Goal: Use online tool/utility: Utilize a website feature to perform a specific function

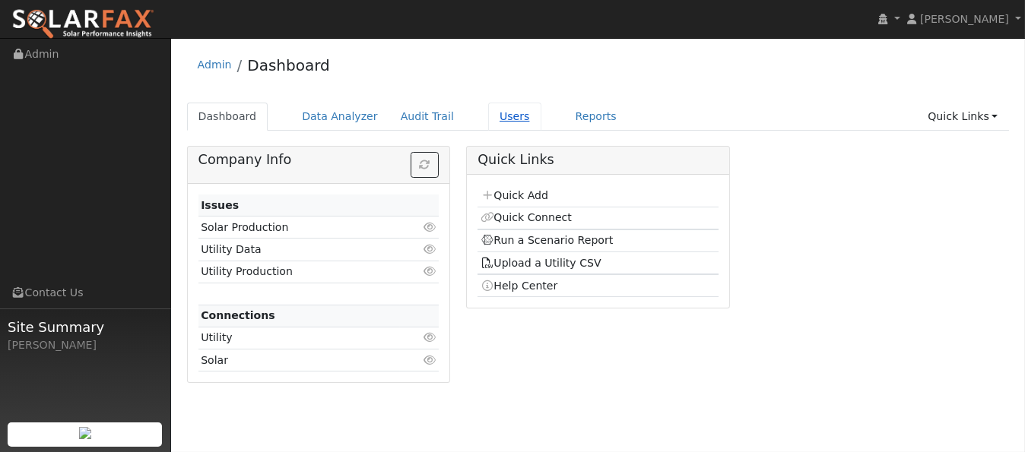
click at [488, 119] on link "Users" at bounding box center [514, 117] width 53 height 28
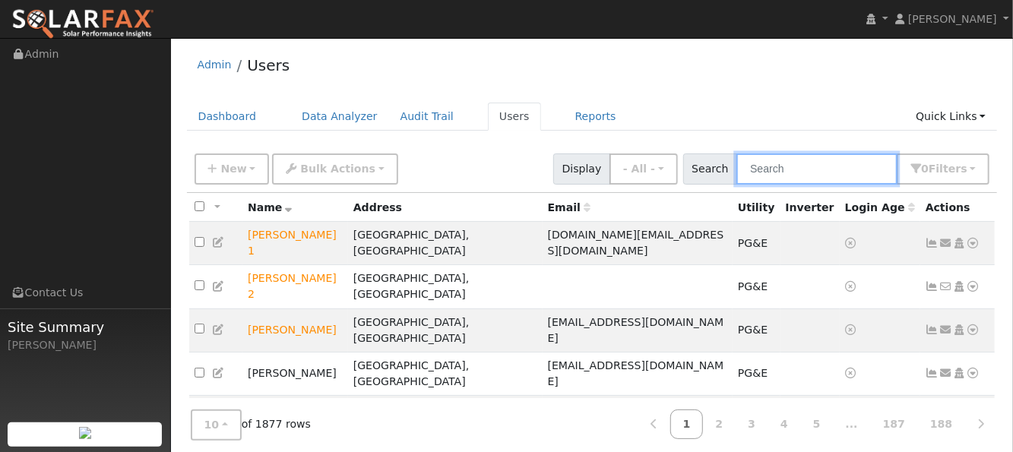
click at [804, 165] on input "text" at bounding box center [817, 169] width 161 height 31
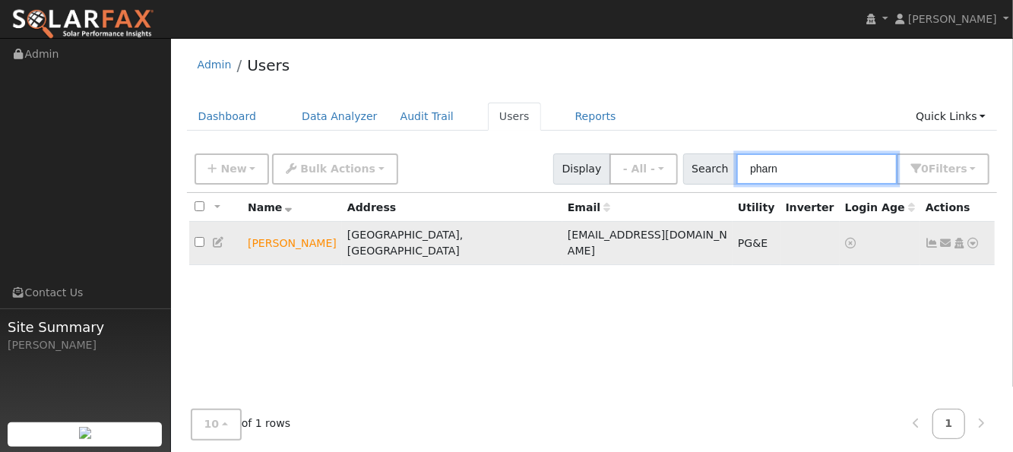
type input "pharn"
click at [971, 238] on icon at bounding box center [974, 243] width 14 height 11
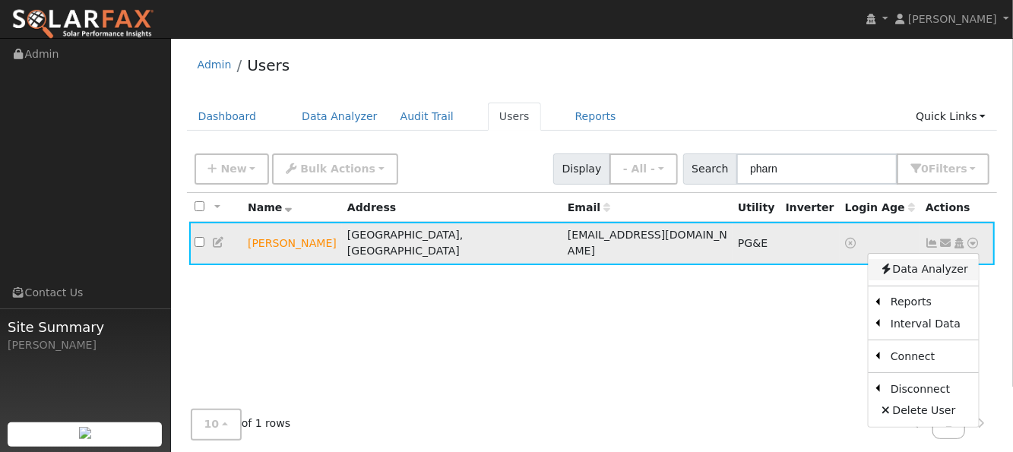
click at [938, 259] on link "Data Analyzer" at bounding box center [924, 269] width 110 height 21
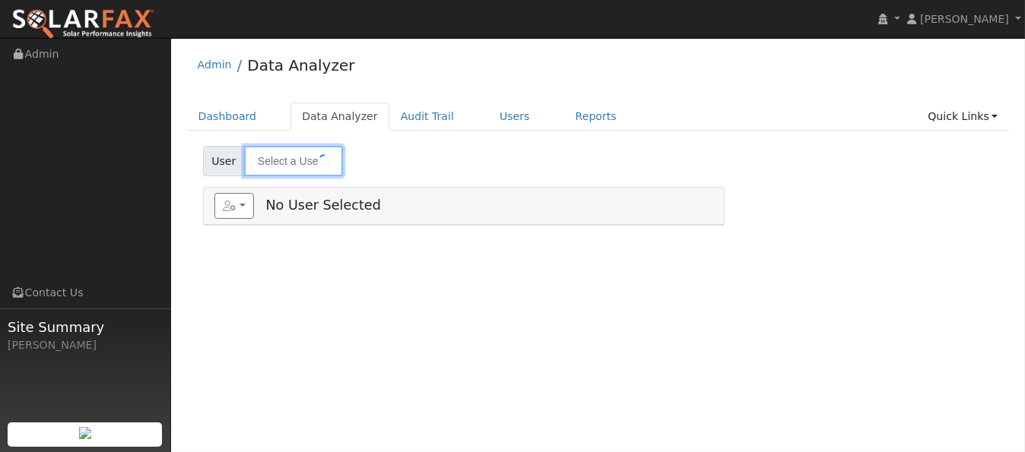
type input "[PERSON_NAME]"
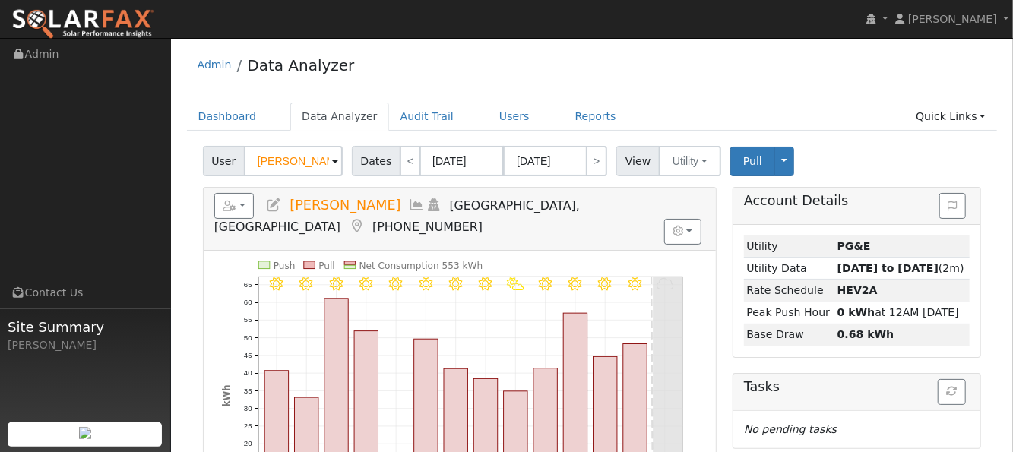
click at [734, 78] on div "Admin Data Analyzer" at bounding box center [592, 69] width 811 height 46
click at [245, 204] on button "button" at bounding box center [234, 206] width 40 height 26
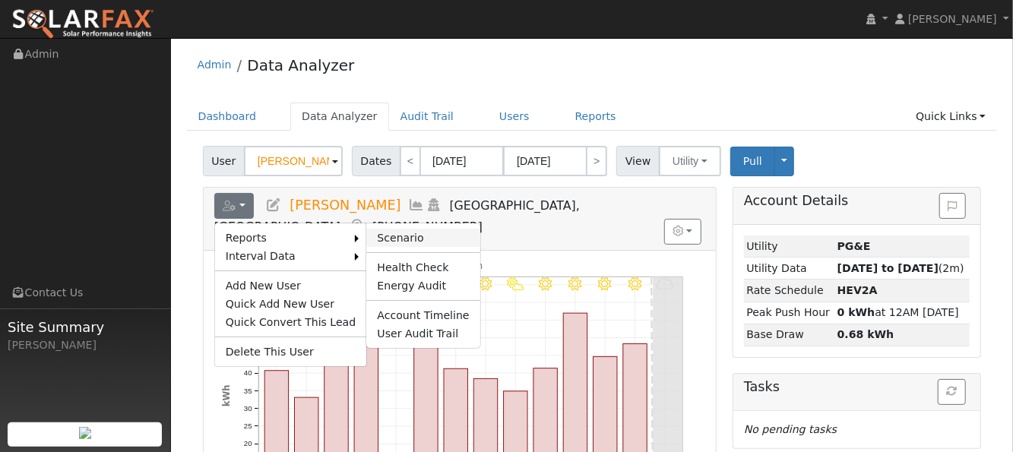
click at [369, 229] on link "Scenario" at bounding box center [422, 238] width 113 height 18
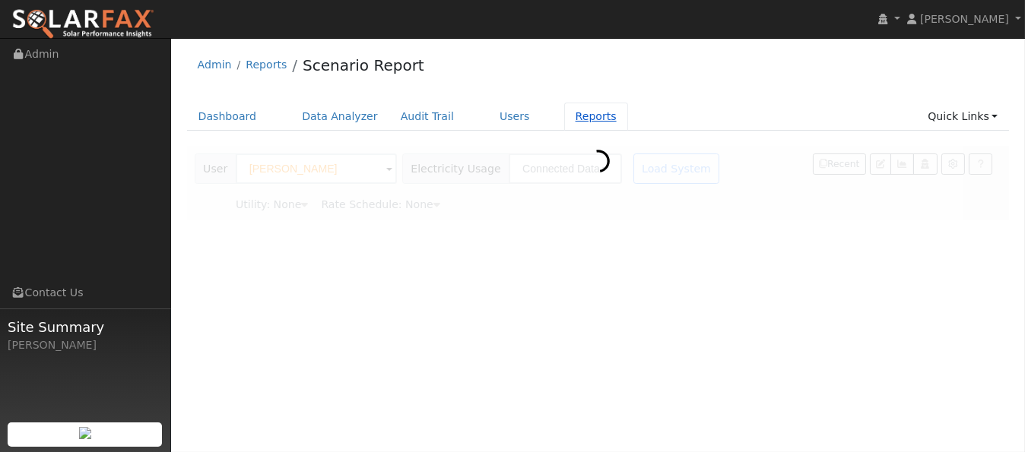
type input "Pacific Gas & Electric"
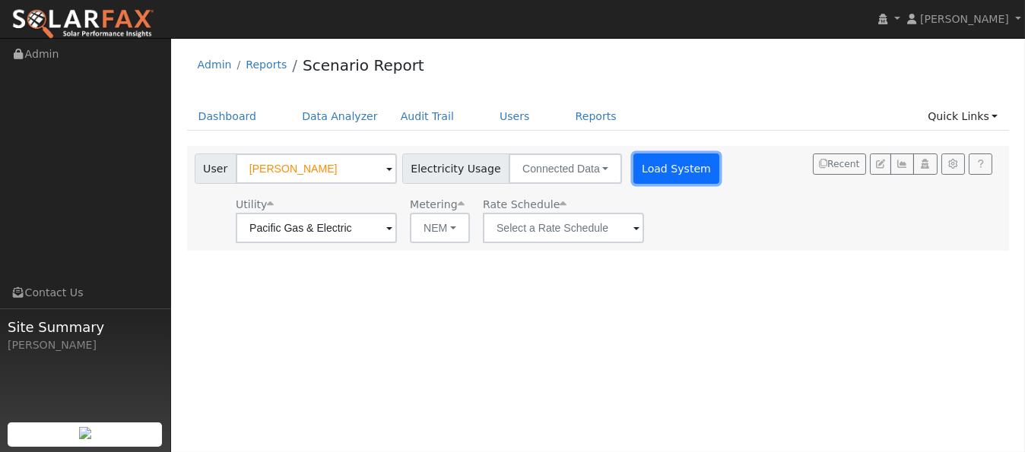
click at [661, 178] on button "Load System" at bounding box center [676, 169] width 87 height 30
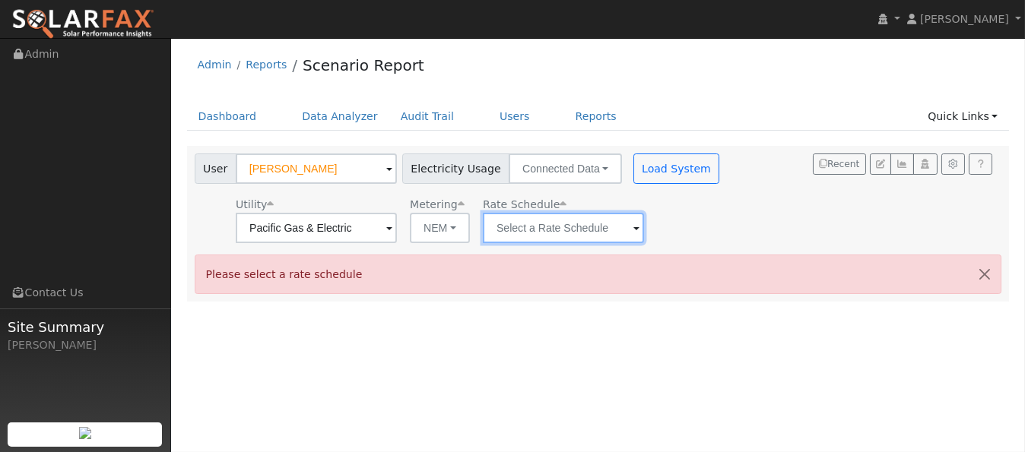
click at [560, 230] on input "text" at bounding box center [563, 228] width 161 height 30
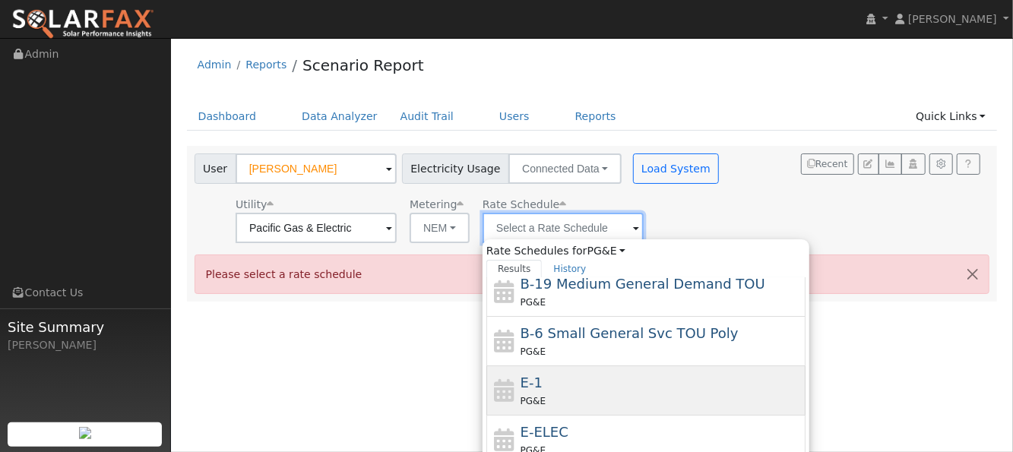
scroll to position [262, 0]
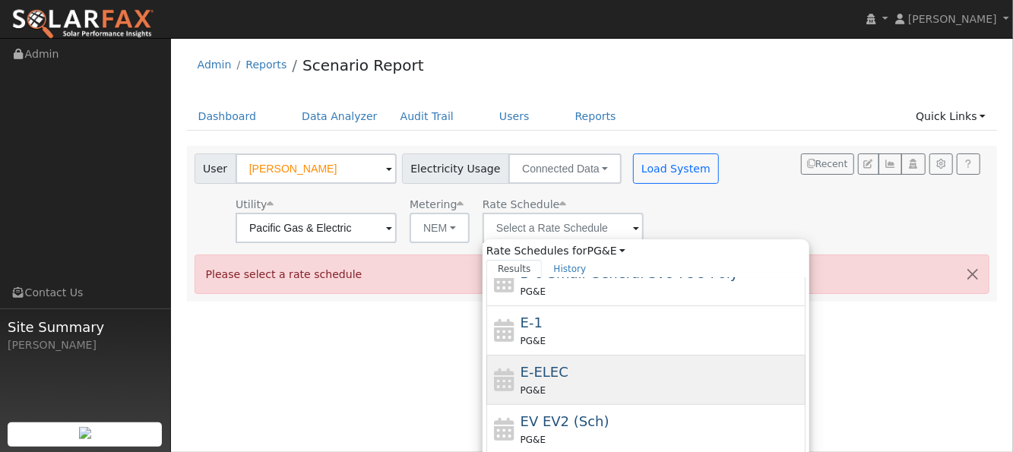
click at [521, 364] on span "E-ELEC" at bounding box center [545, 372] width 48 height 16
type input "E-ELEC"
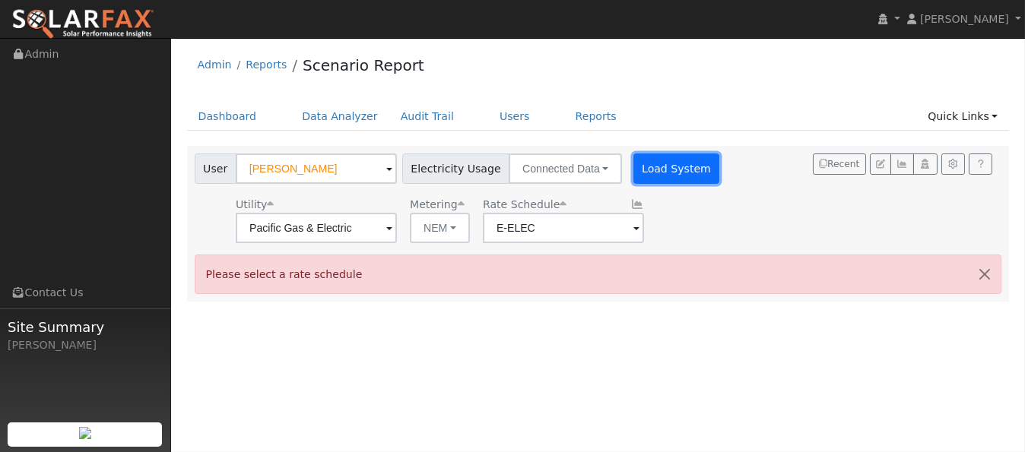
click at [674, 160] on button "Load System" at bounding box center [676, 169] width 87 height 30
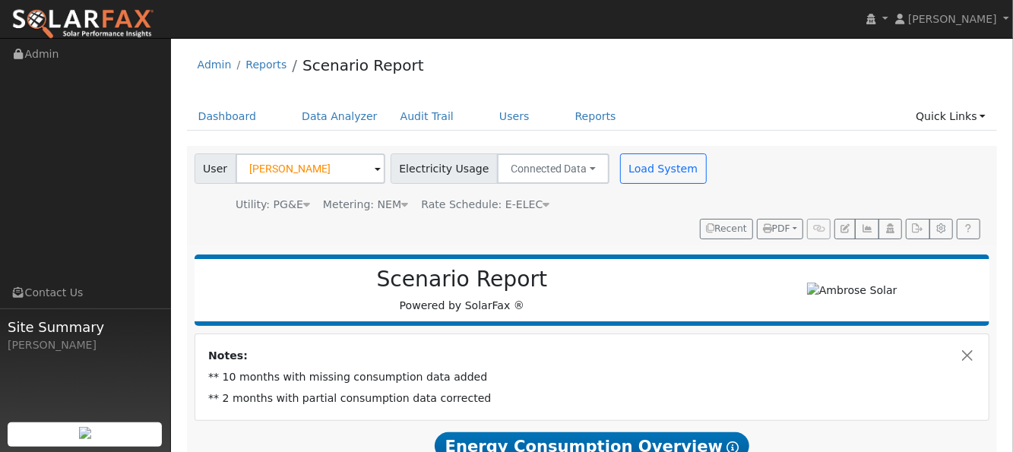
type input "10398"
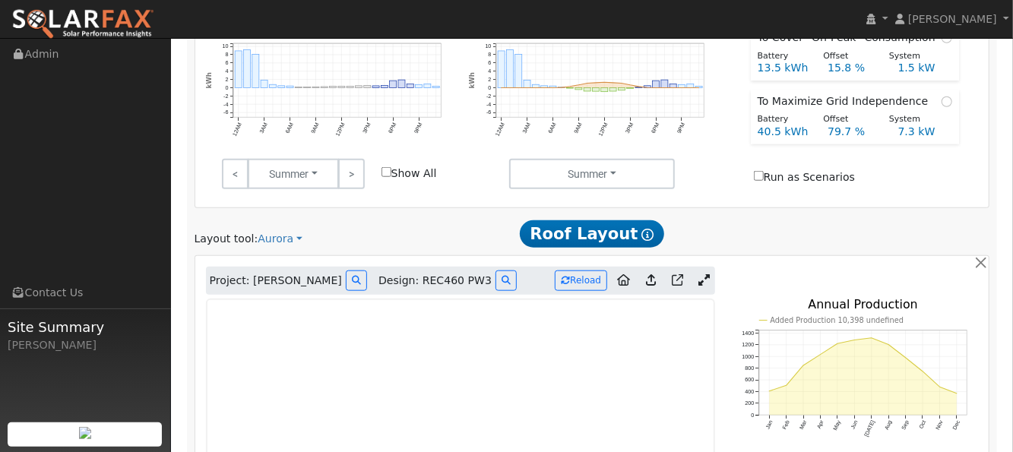
scroll to position [810, 0]
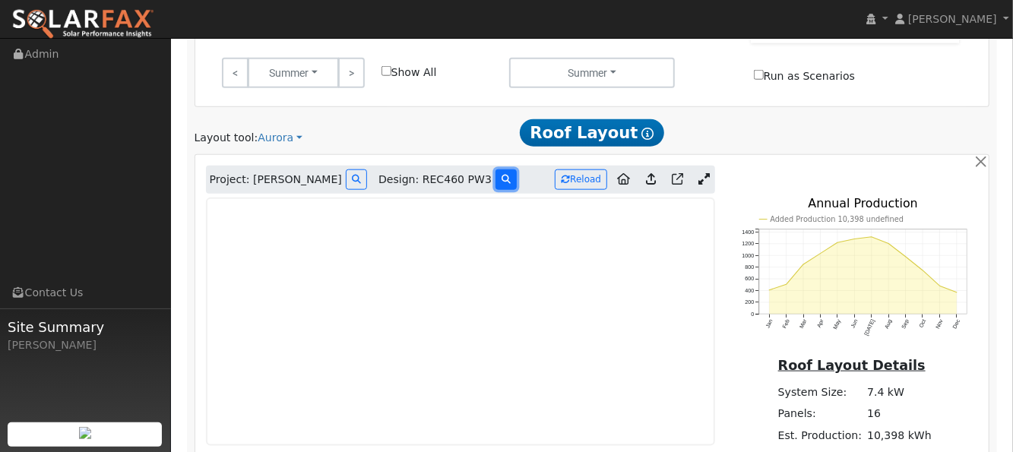
click at [502, 175] on icon at bounding box center [506, 179] width 9 height 9
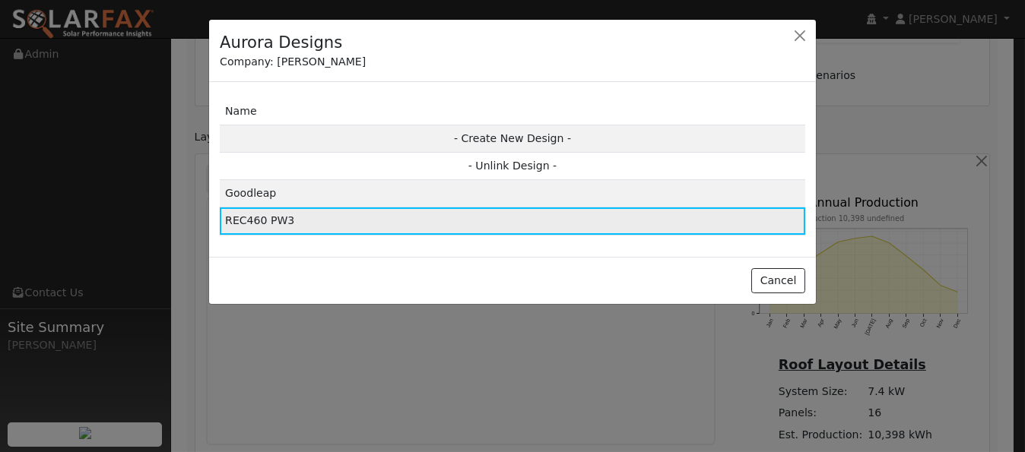
click at [275, 217] on td "REC460 PW3" at bounding box center [512, 221] width 585 height 27
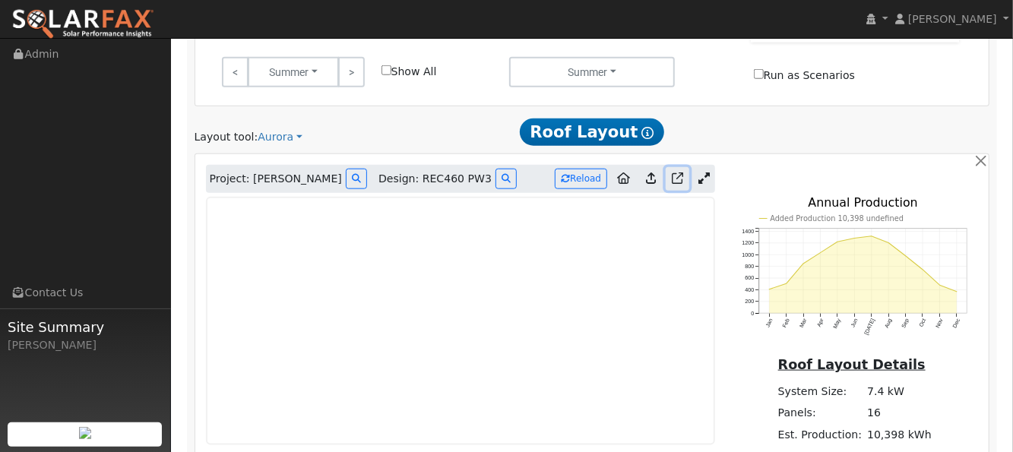
click at [678, 173] on icon at bounding box center [677, 178] width 11 height 11
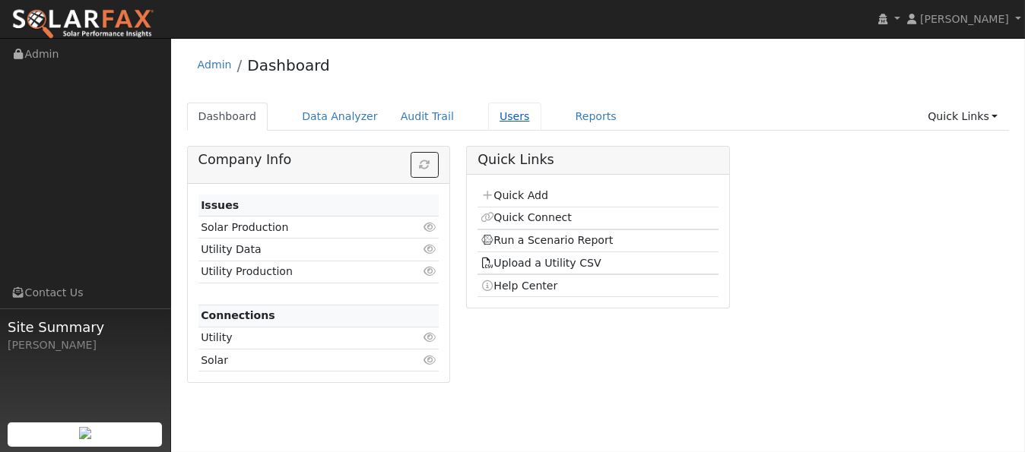
click at [488, 116] on link "Users" at bounding box center [514, 117] width 53 height 28
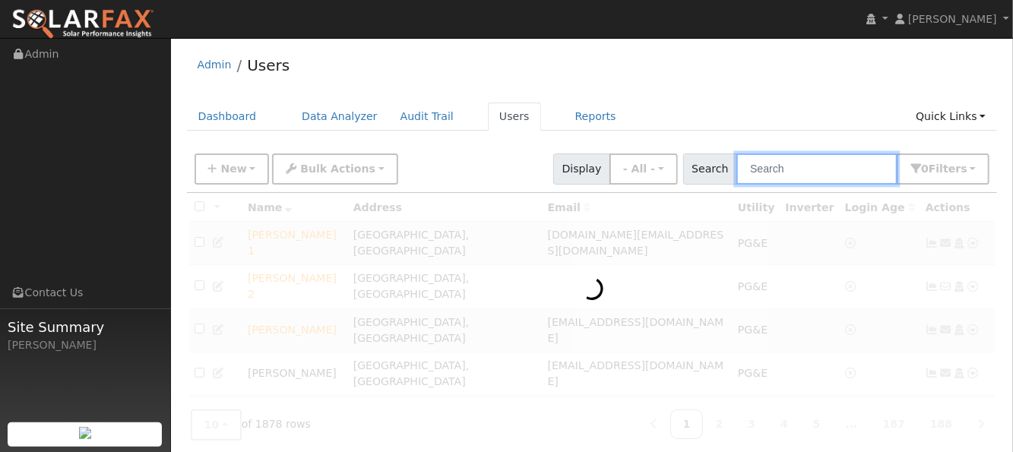
click at [814, 165] on input "text" at bounding box center [817, 169] width 161 height 31
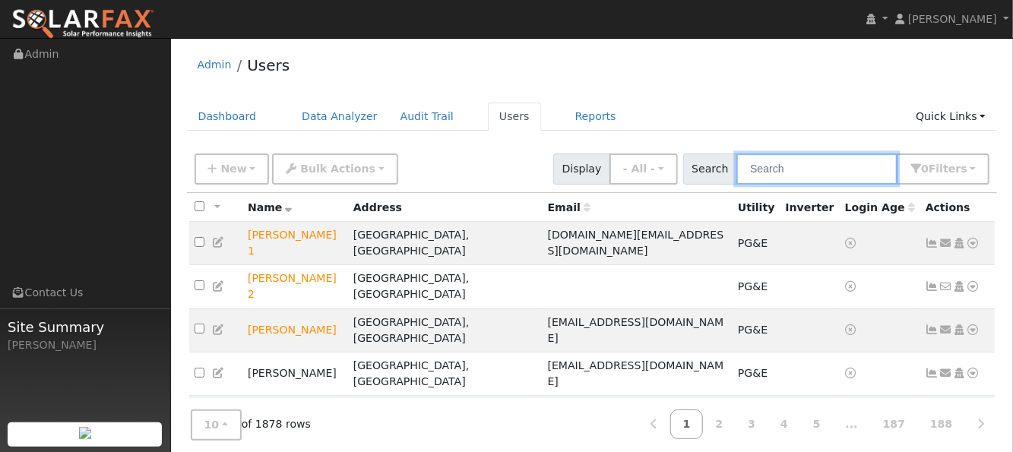
paste input "[PERSON_NAME]"
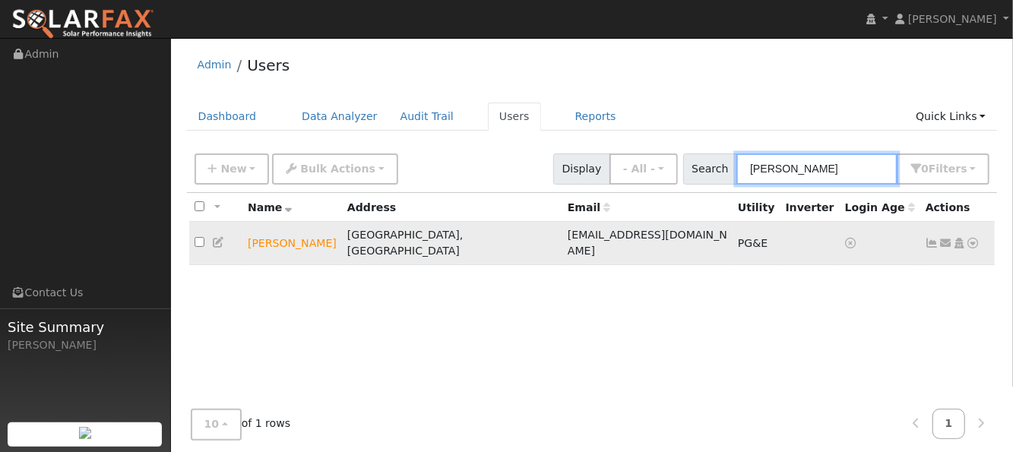
type input "[PERSON_NAME]"
click at [977, 238] on icon at bounding box center [974, 243] width 14 height 11
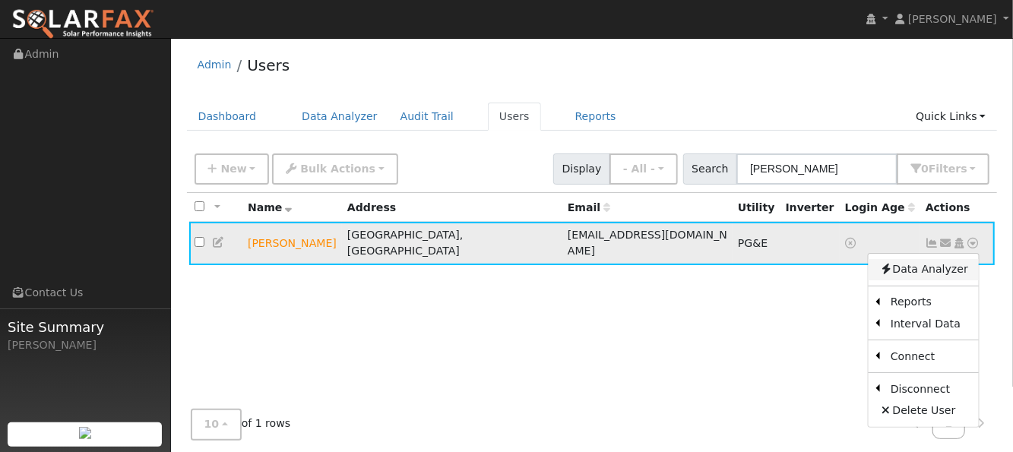
click at [953, 259] on link "Data Analyzer" at bounding box center [924, 269] width 110 height 21
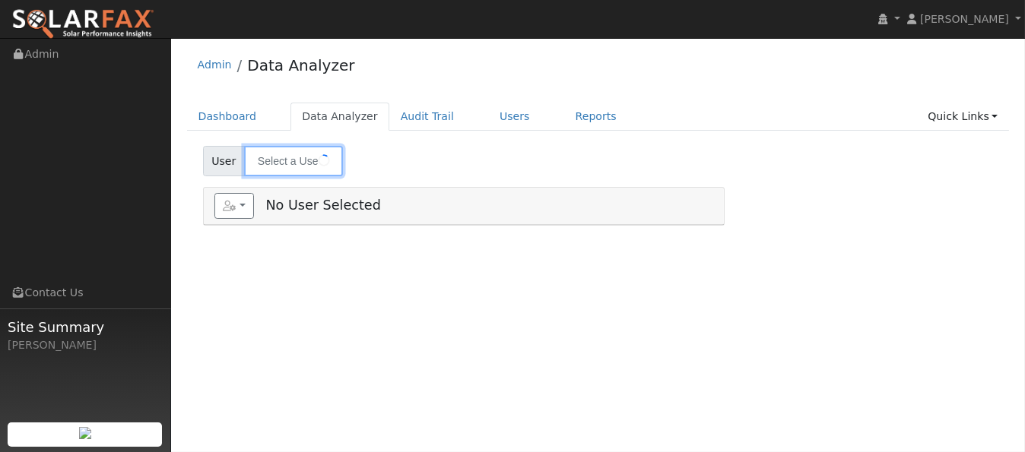
type input "[PERSON_NAME]"
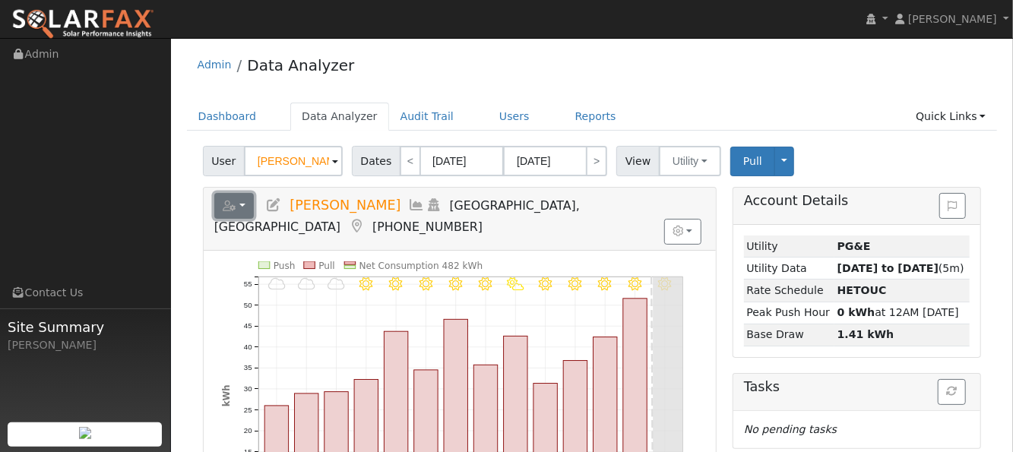
click at [231, 211] on button "button" at bounding box center [234, 206] width 40 height 26
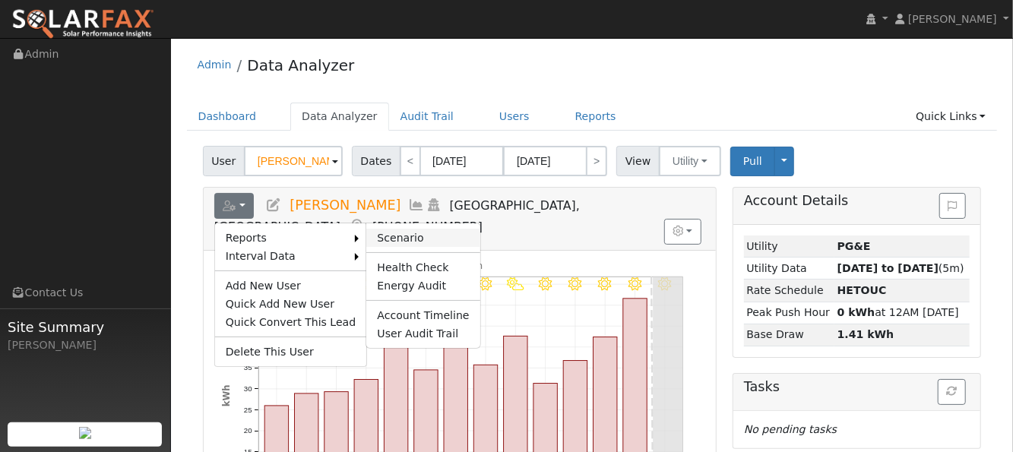
click at [372, 230] on link "Scenario" at bounding box center [422, 238] width 113 height 18
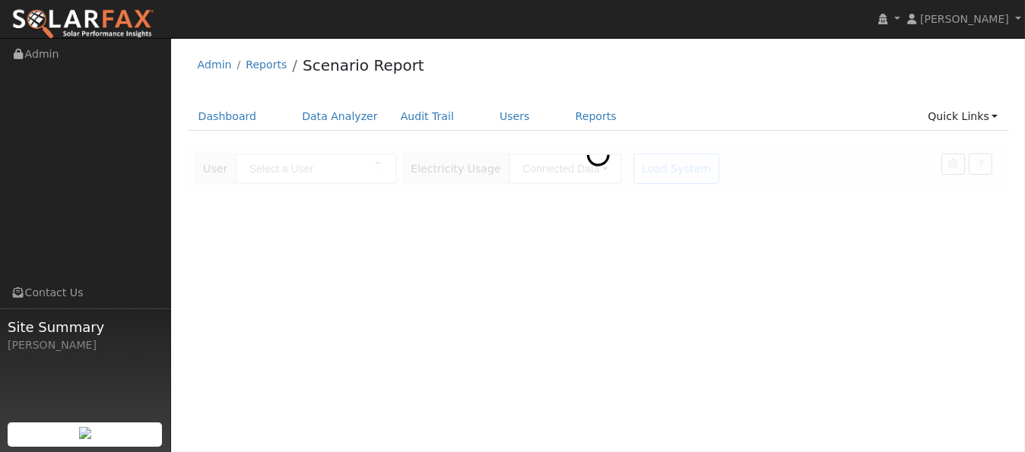
type input "[PERSON_NAME]"
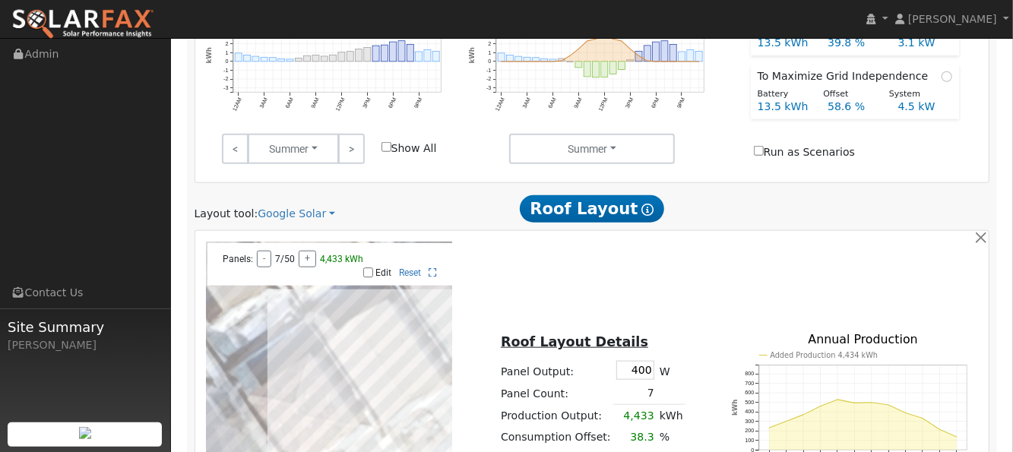
scroll to position [709, 0]
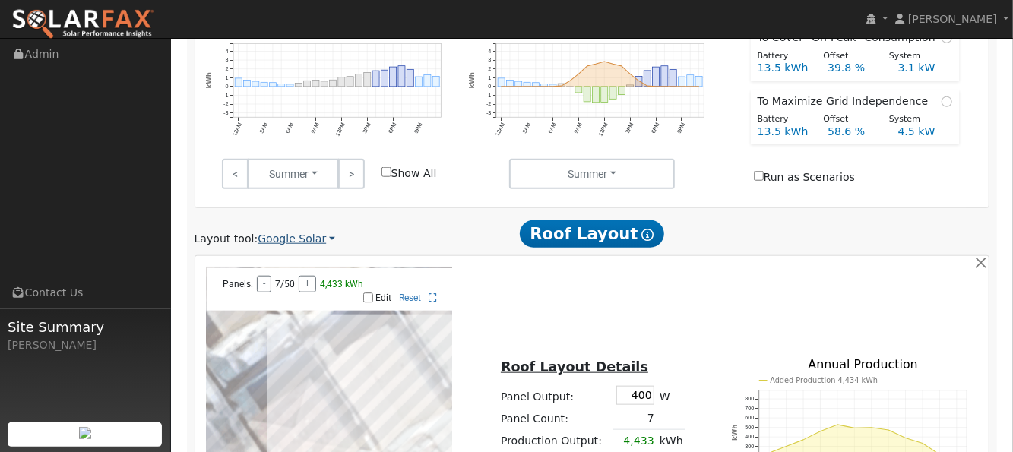
click at [307, 231] on link "Google Solar" at bounding box center [297, 239] width 78 height 16
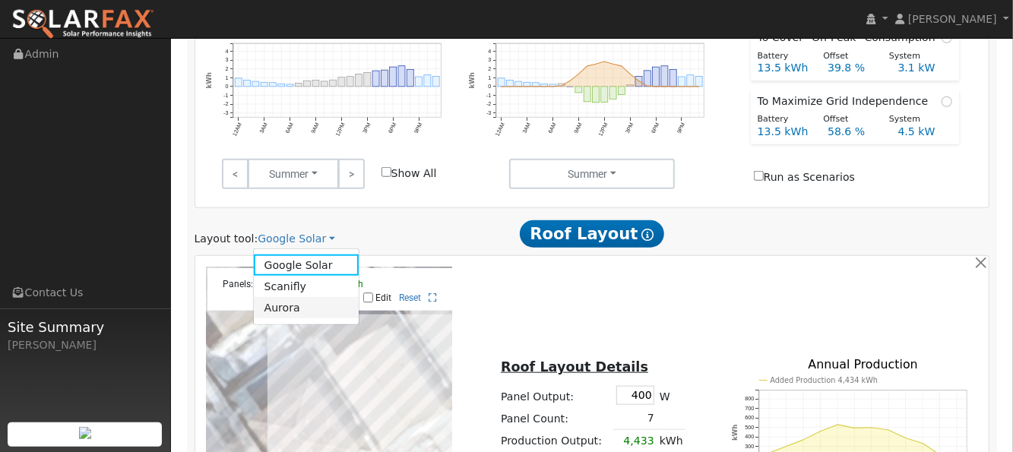
click at [282, 297] on link "Aurora" at bounding box center [307, 307] width 106 height 21
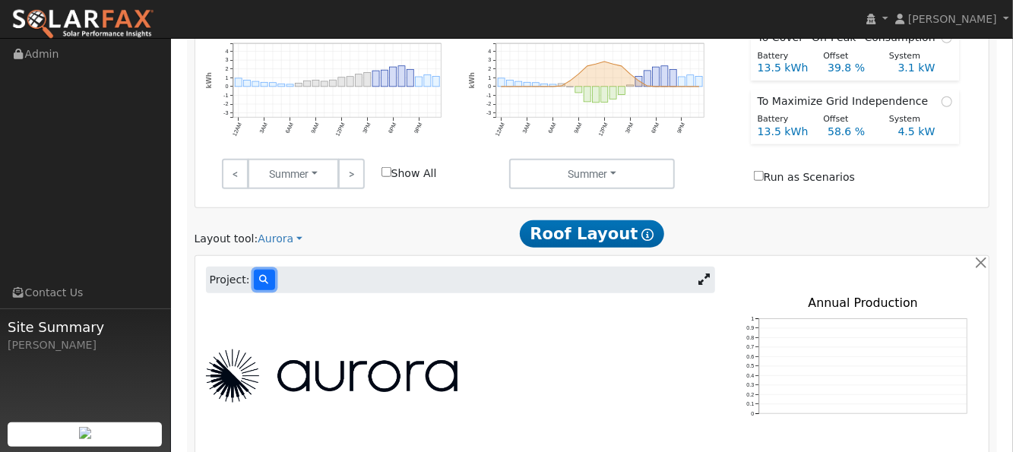
click at [260, 275] on icon at bounding box center [264, 279] width 9 height 9
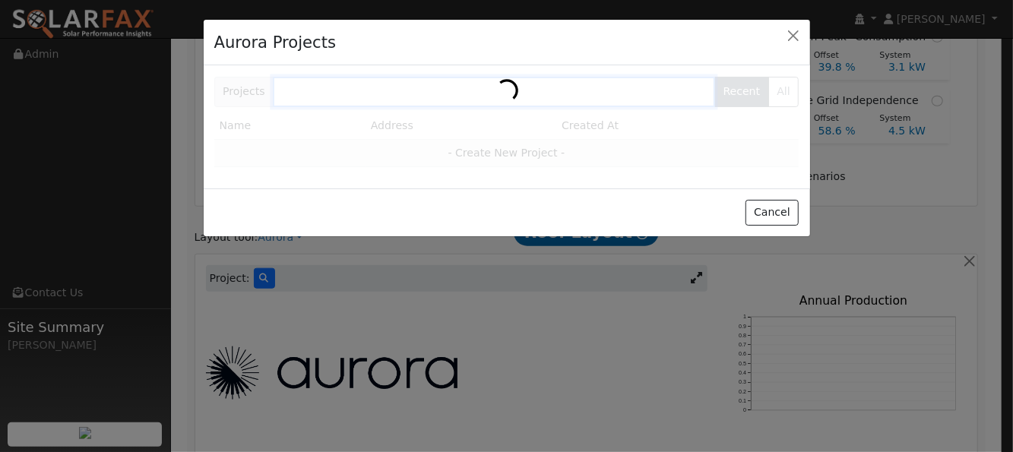
scroll to position [710, 0]
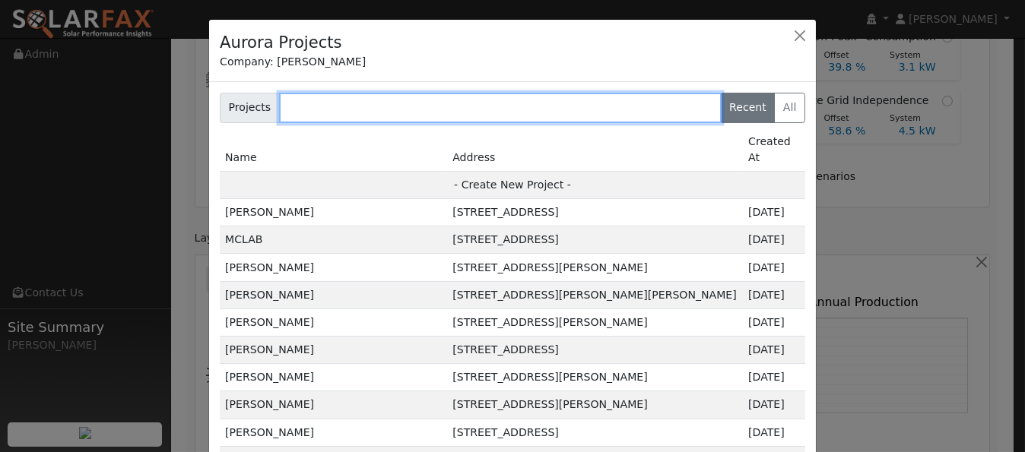
paste input "[PERSON_NAME]"
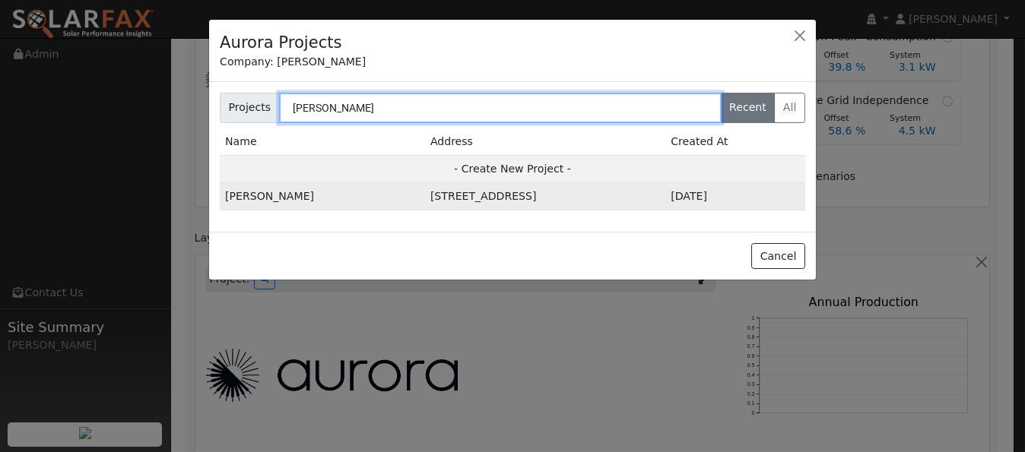
type input "[PERSON_NAME]"
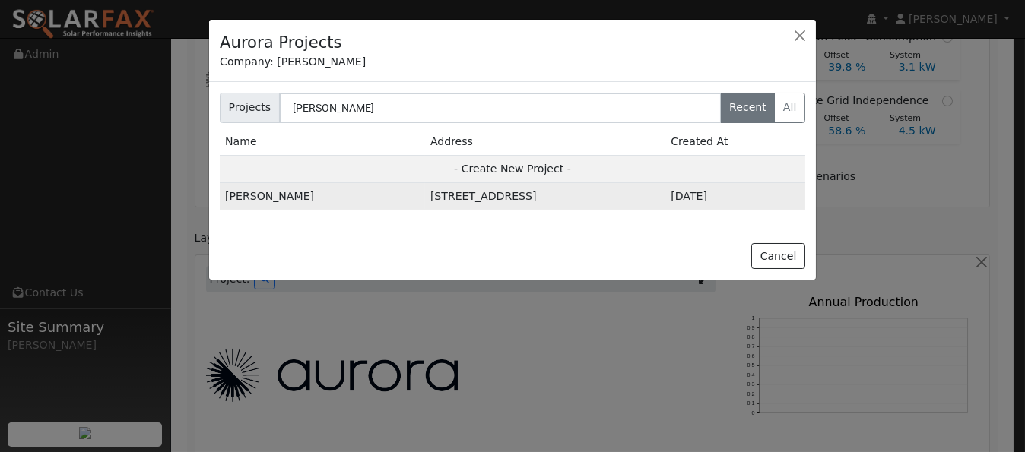
click at [425, 196] on td "4548 Crimson Clover Dr, Fairfield, CA 94534, USA" at bounding box center [545, 196] width 240 height 27
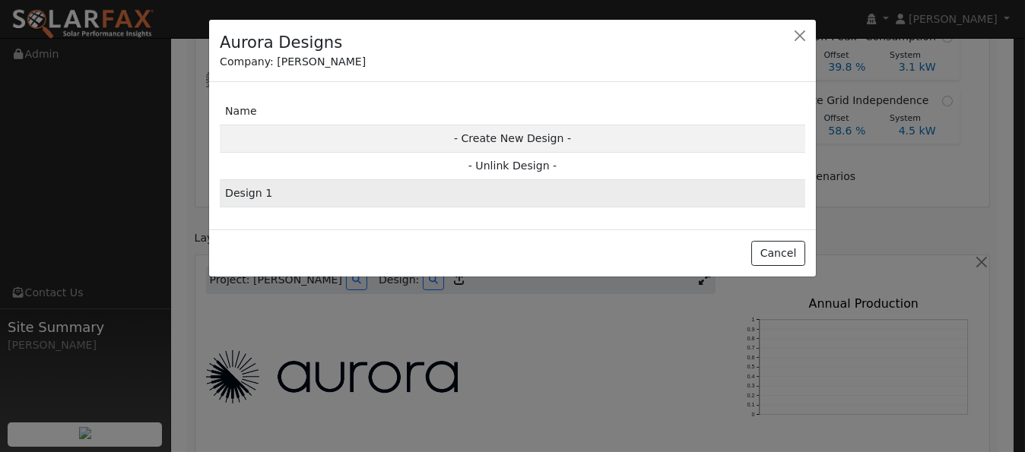
click at [395, 196] on td "Design 1" at bounding box center [512, 193] width 585 height 27
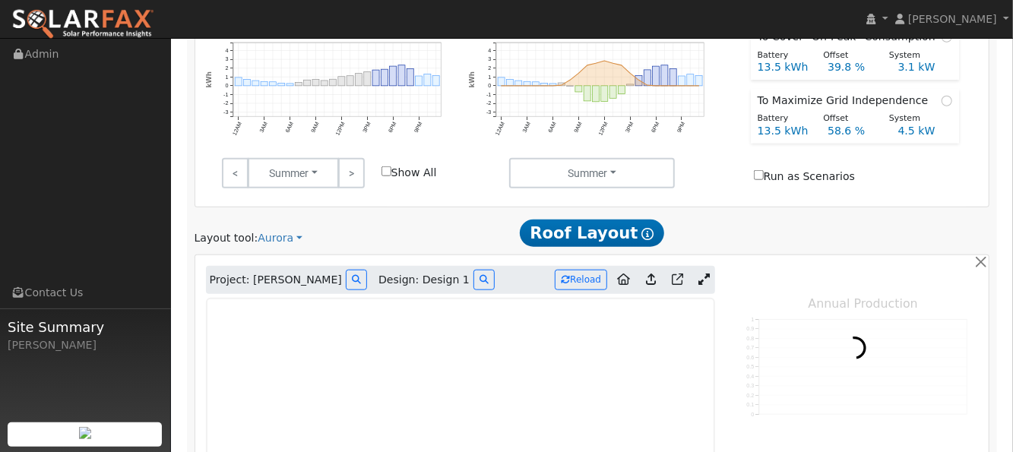
type input "0"
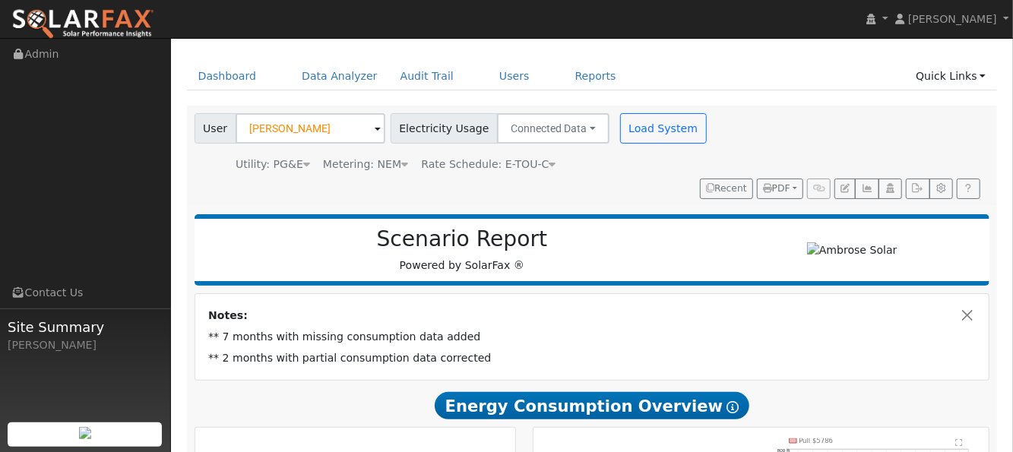
scroll to position [0, 0]
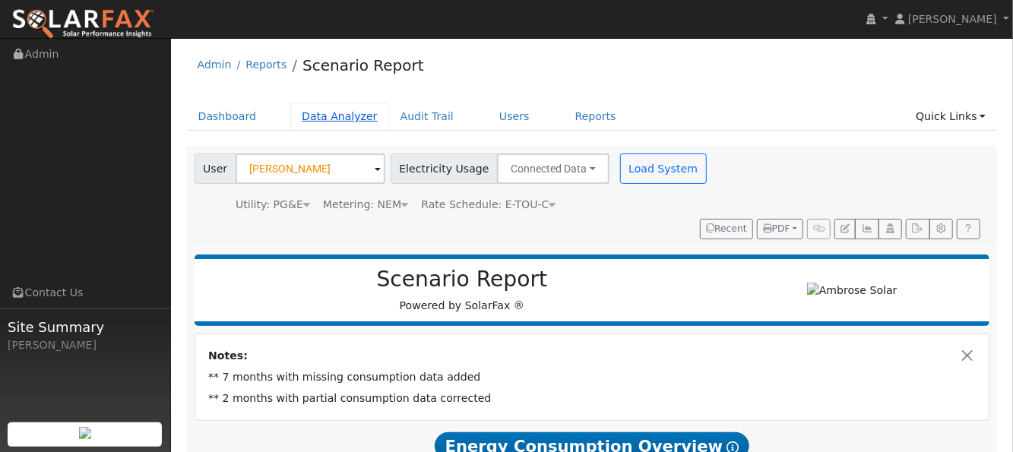
click at [334, 121] on link "Data Analyzer" at bounding box center [339, 117] width 99 height 28
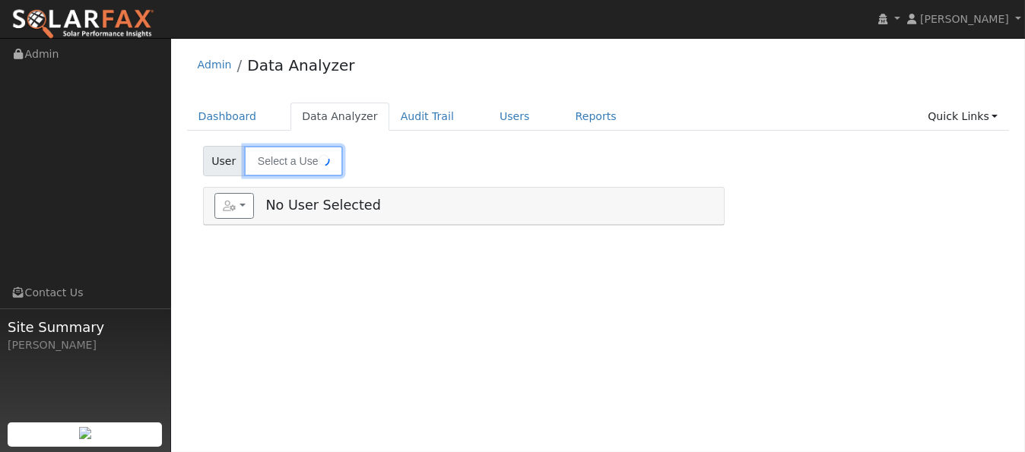
type input "[PERSON_NAME]"
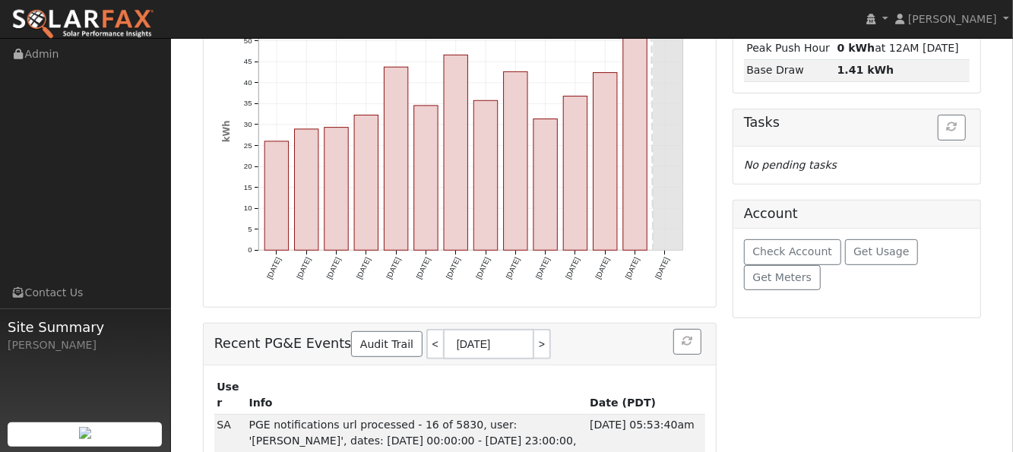
scroll to position [265, 0]
click at [858, 245] on span "Get Usage" at bounding box center [881, 251] width 55 height 12
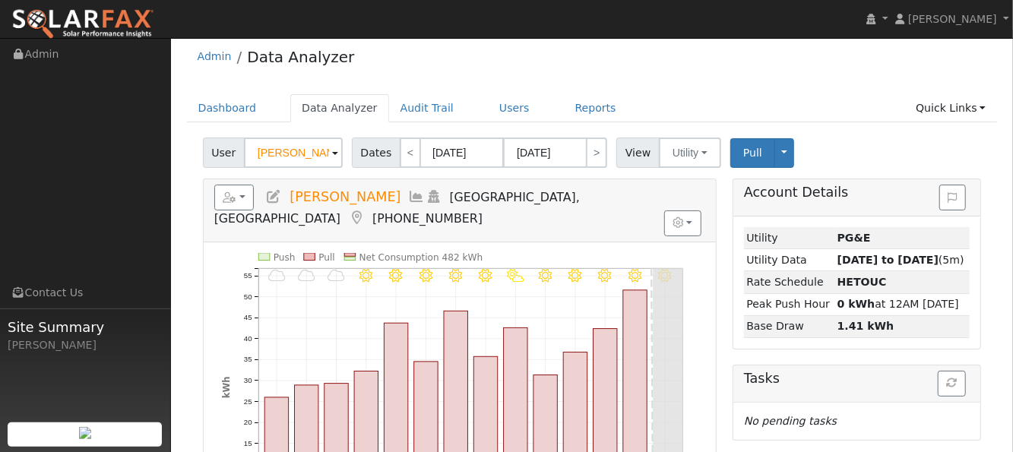
scroll to position [0, 0]
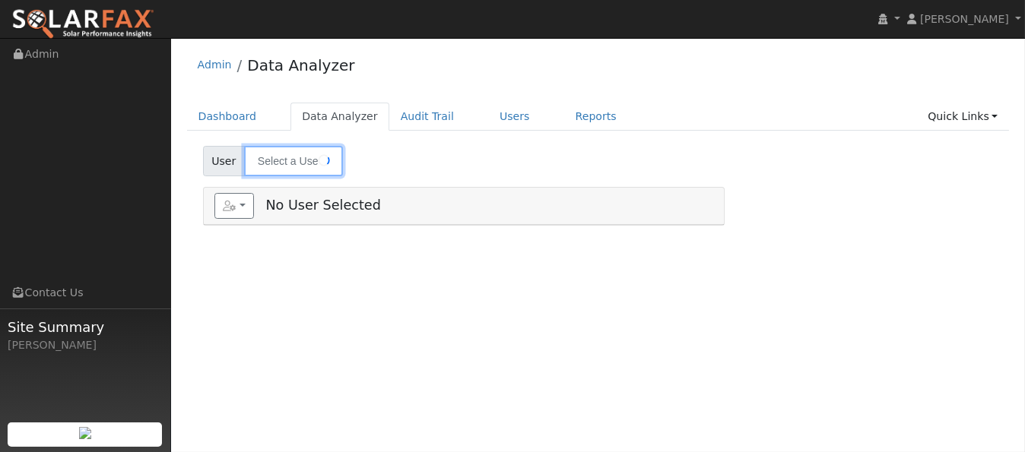
type input "[PERSON_NAME]"
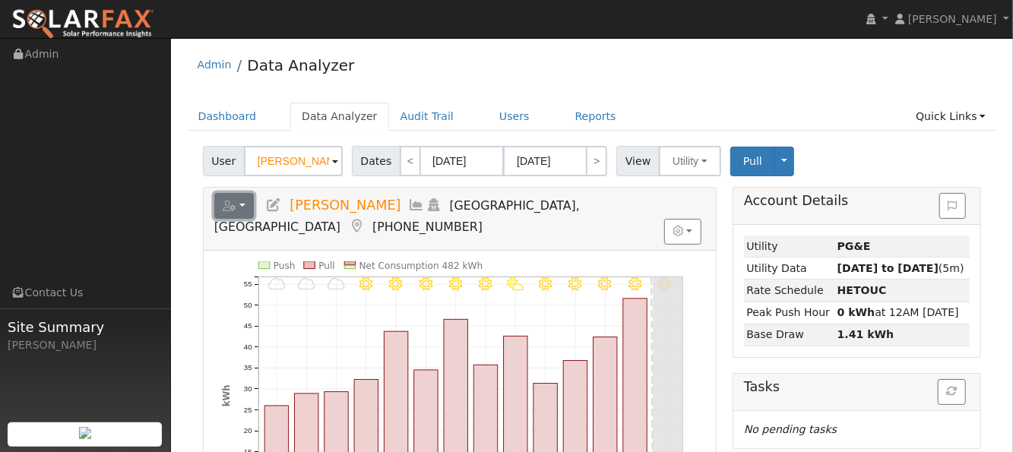
click at [233, 213] on button "button" at bounding box center [234, 206] width 40 height 26
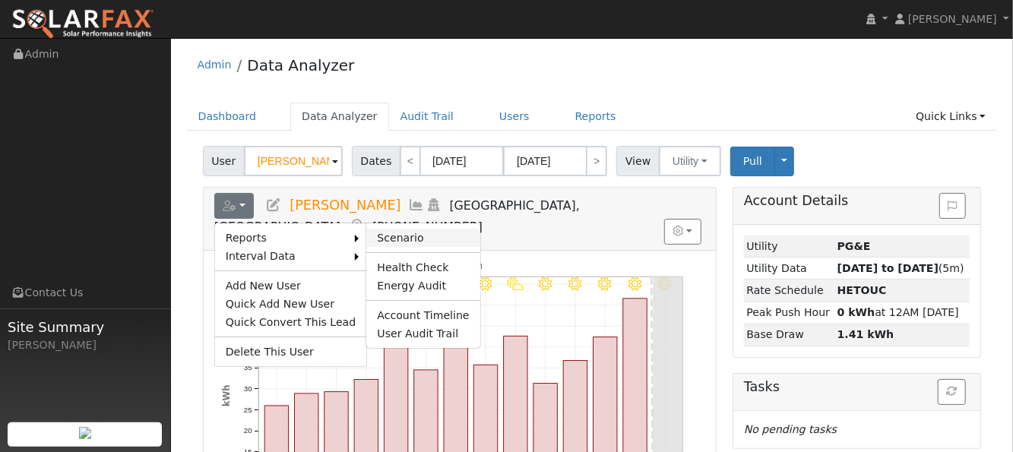
click at [373, 236] on link "Scenario" at bounding box center [422, 238] width 113 height 18
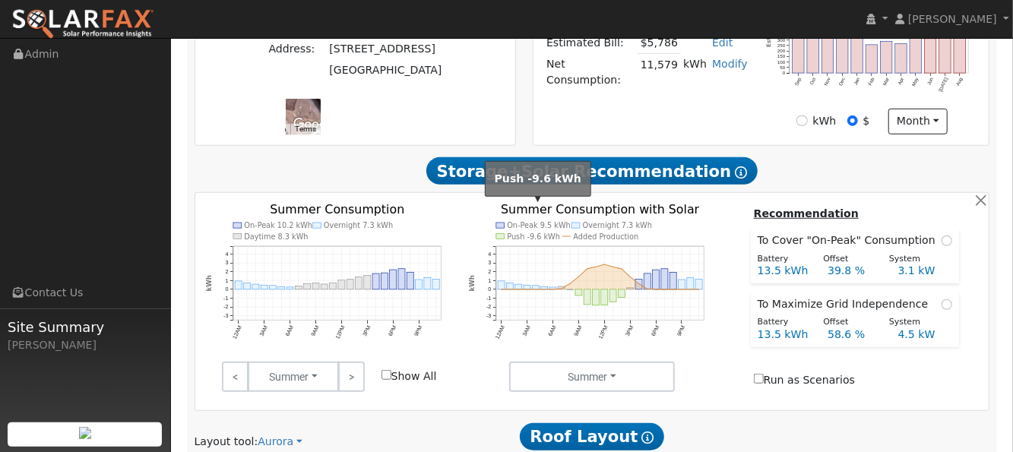
type input "0"
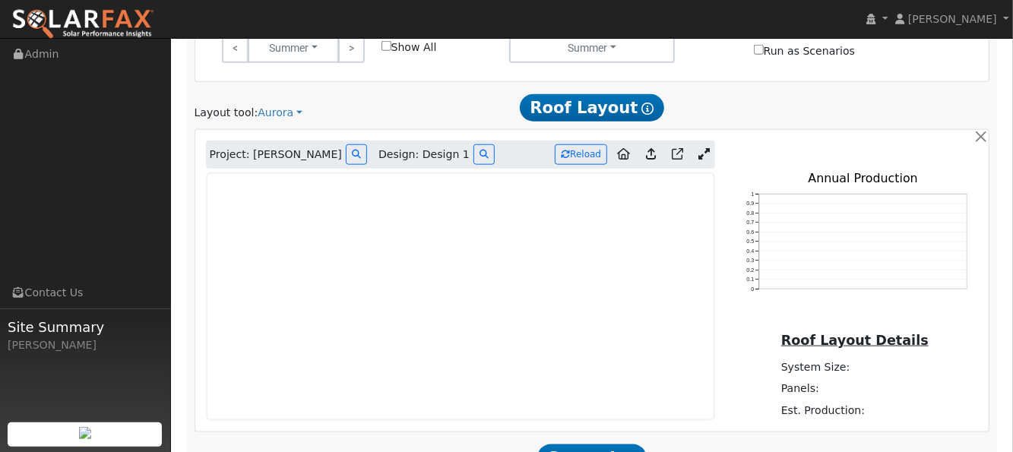
scroll to position [810, 0]
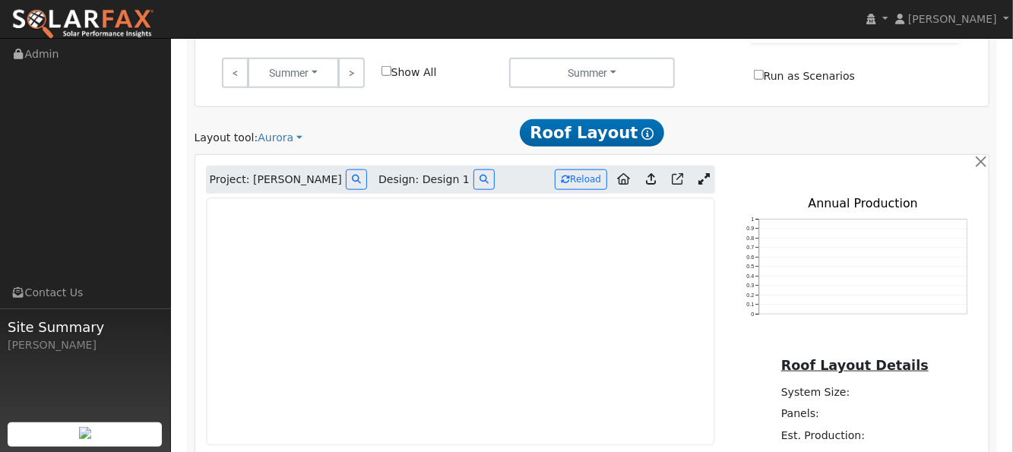
click at [653, 173] on icon at bounding box center [651, 178] width 10 height 11
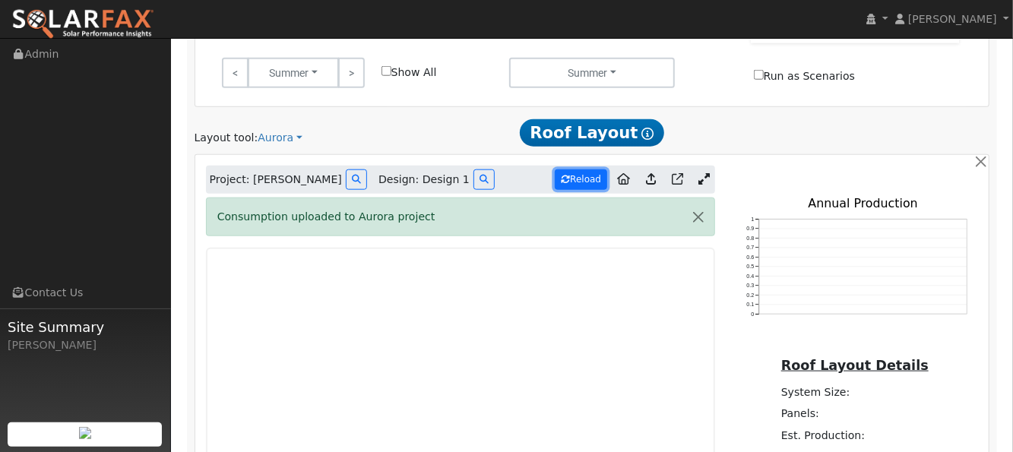
click at [591, 170] on button "Reload" at bounding box center [581, 180] width 52 height 21
click at [696, 198] on button "button" at bounding box center [699, 216] width 32 height 37
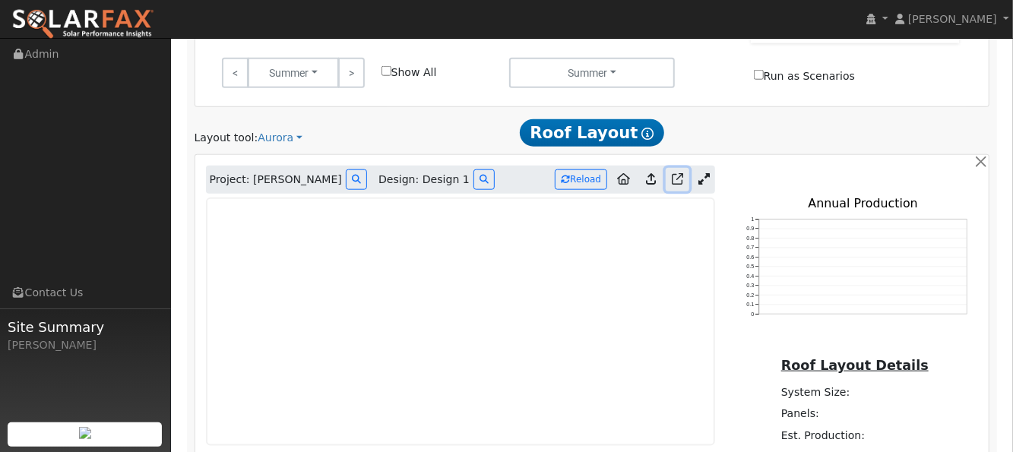
click at [677, 173] on icon at bounding box center [677, 178] width 11 height 11
